Goal: Find specific fact

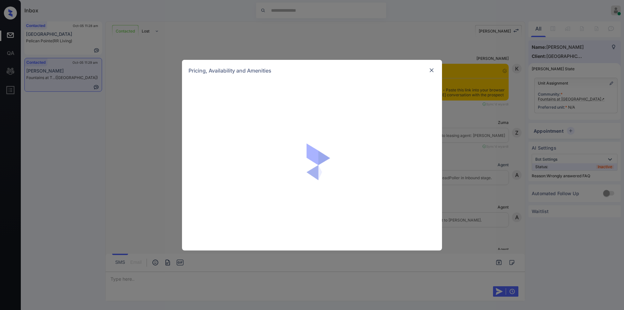
scroll to position [1001, 0]
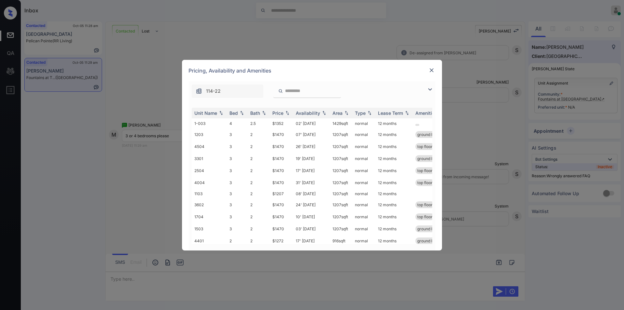
click at [428, 90] on img at bounding box center [430, 89] width 8 height 8
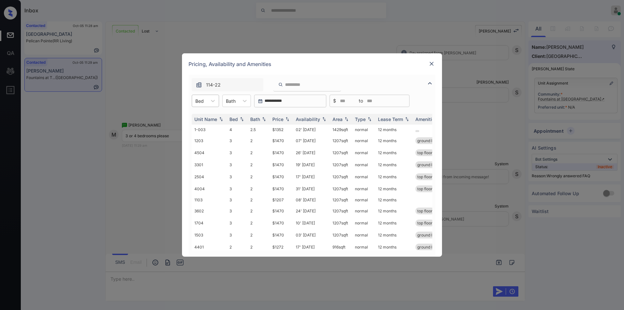
click at [204, 98] on div "Bed" at bounding box center [199, 100] width 15 height 9
click at [203, 131] on div "3" at bounding box center [205, 129] width 27 height 12
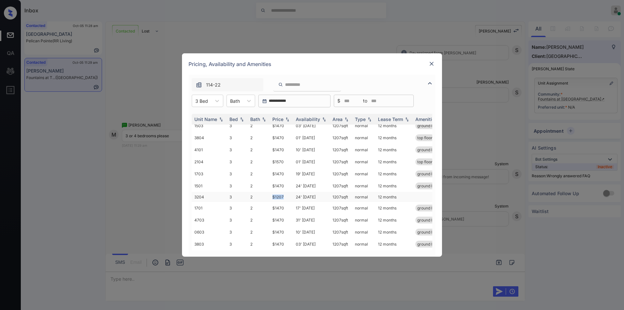
drag, startPoint x: 268, startPoint y: 191, endPoint x: 286, endPoint y: 188, distance: 18.2
click at [286, 192] on tr "3204 3 2 $1207 24' Oct 25 1207 sqft normal 12 months" at bounding box center [362, 197] width 340 height 10
copy tr "$1207"
click at [279, 192] on td "$1207" at bounding box center [281, 197] width 23 height 10
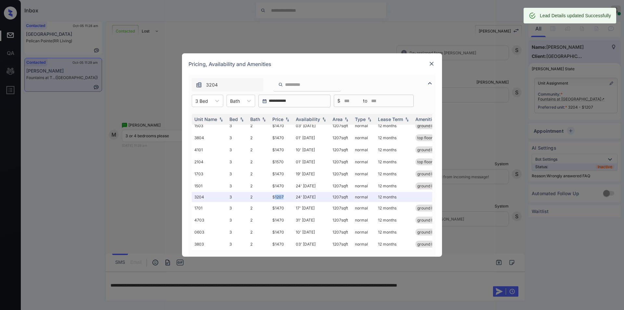
click at [434, 65] on img at bounding box center [431, 63] width 7 height 7
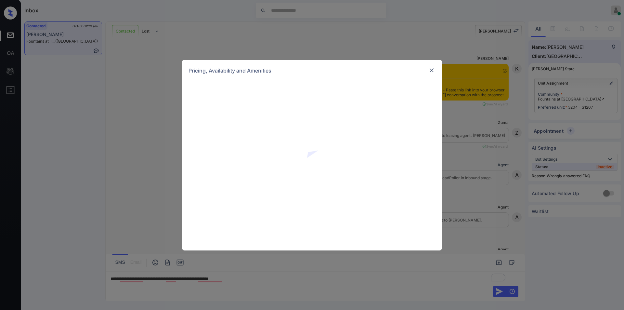
scroll to position [1043, 0]
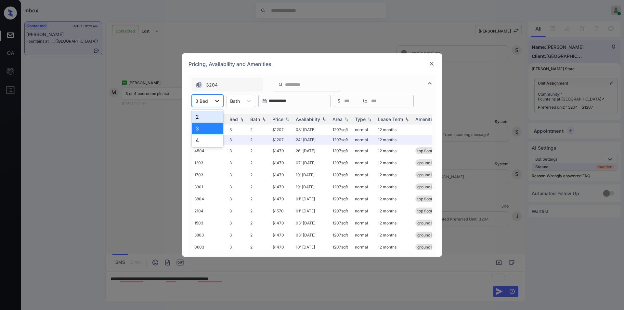
click at [212, 98] on div at bounding box center [217, 101] width 12 height 12
click at [197, 143] on div "4" at bounding box center [208, 140] width 32 height 12
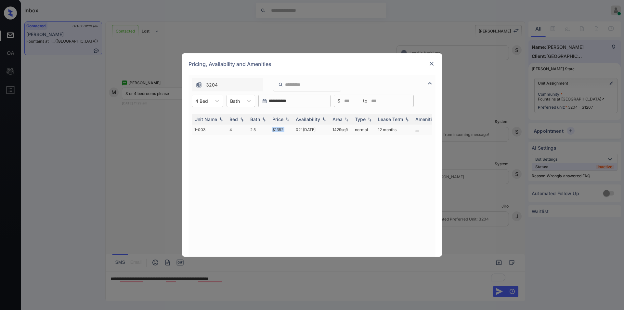
drag, startPoint x: 275, startPoint y: 129, endPoint x: 295, endPoint y: 129, distance: 20.8
click at [295, 129] on tr "1-003 4 2.5 $1352 02' [DATE] sqft normal 12 months" at bounding box center [362, 129] width 340 height 10
copy td "$1352"
click at [431, 62] on img at bounding box center [431, 63] width 7 height 7
